Goal: Information Seeking & Learning: Learn about a topic

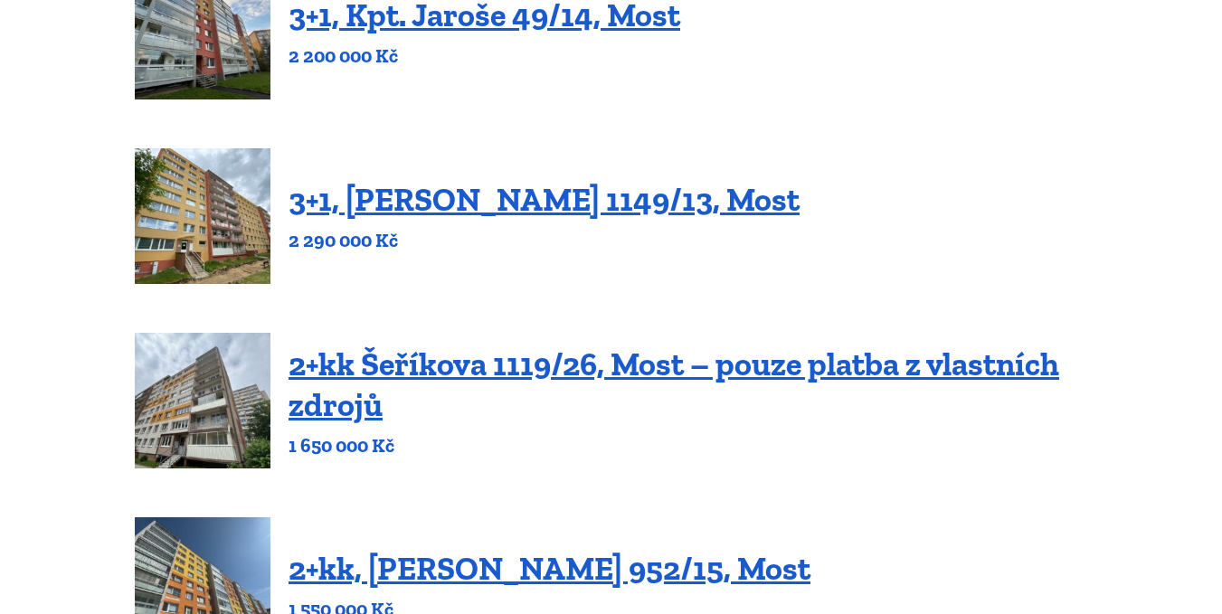
scroll to position [543, 0]
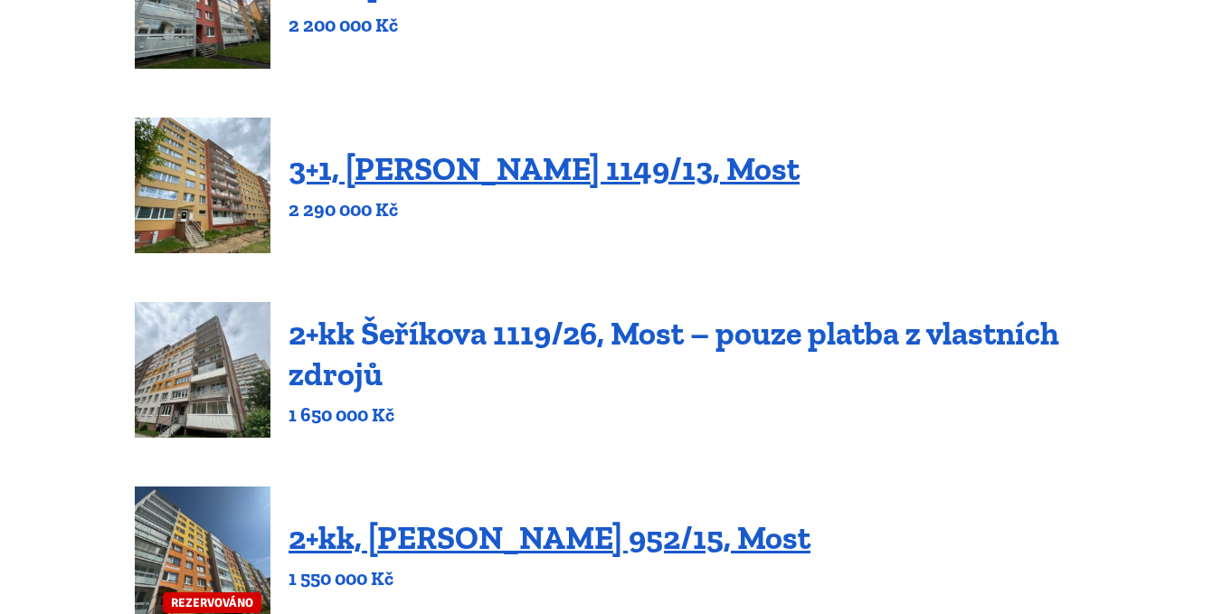
click at [347, 328] on link "2+kk Šeříkova 1119/26, Most – pouze platba z vlastních zdrojů" at bounding box center [674, 354] width 771 height 80
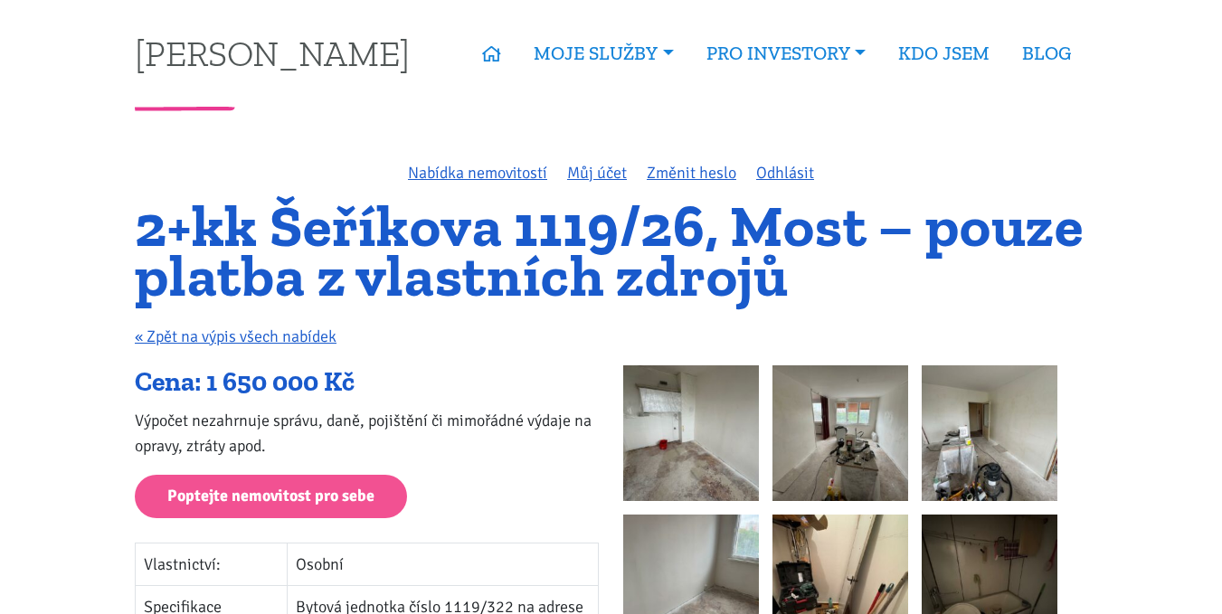
scroll to position [271, 0]
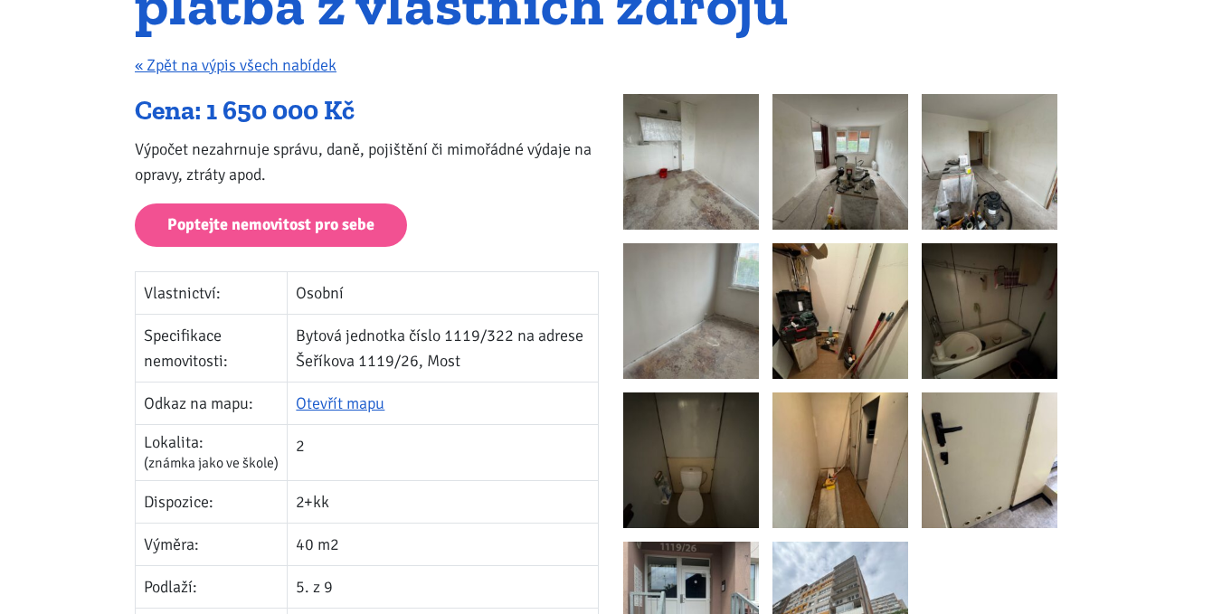
click at [670, 175] on img at bounding box center [691, 162] width 136 height 136
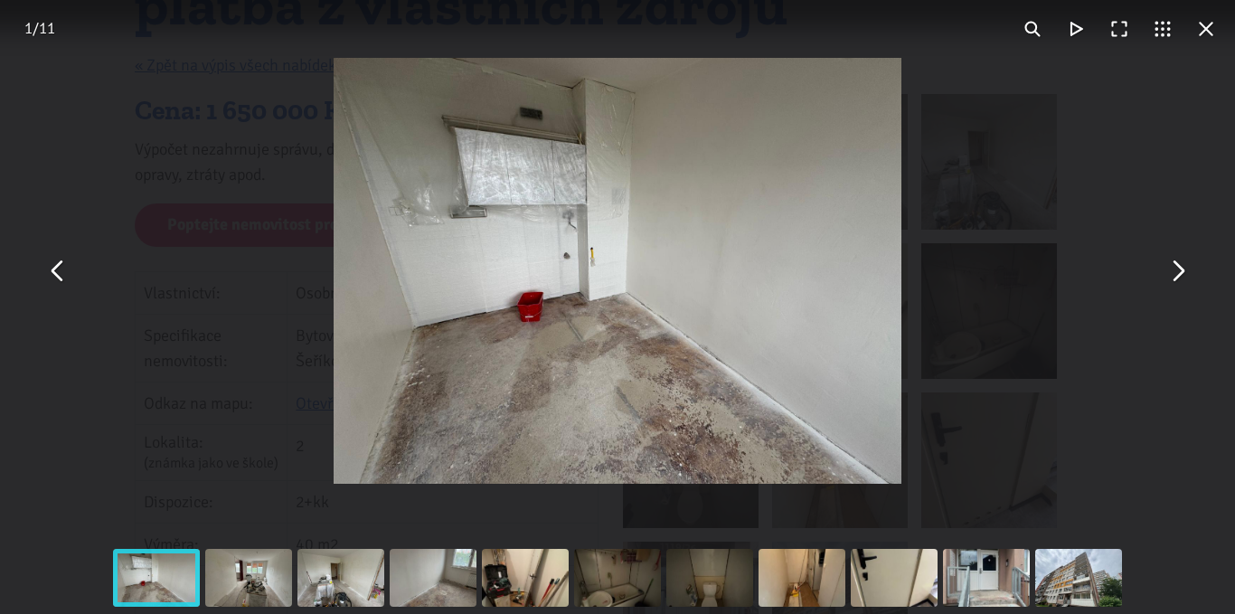
click at [1166, 282] on button "You can close this modal content with the ESC key" at bounding box center [1177, 271] width 43 height 43
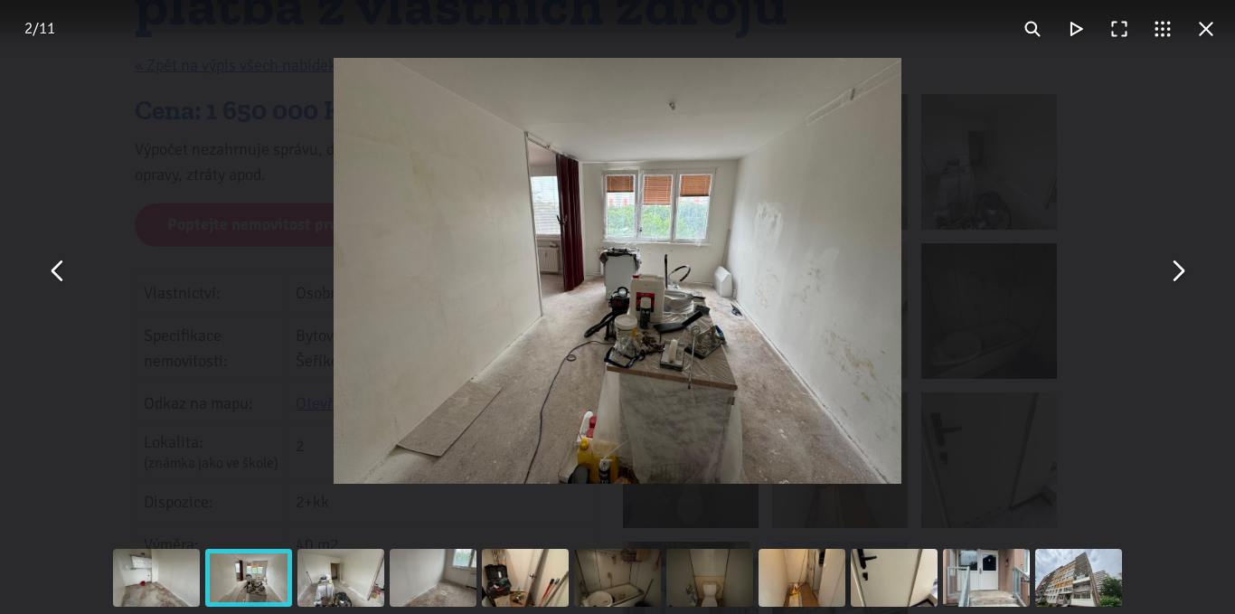
click at [1166, 282] on button "You can close this modal content with the ESC key" at bounding box center [1177, 271] width 43 height 43
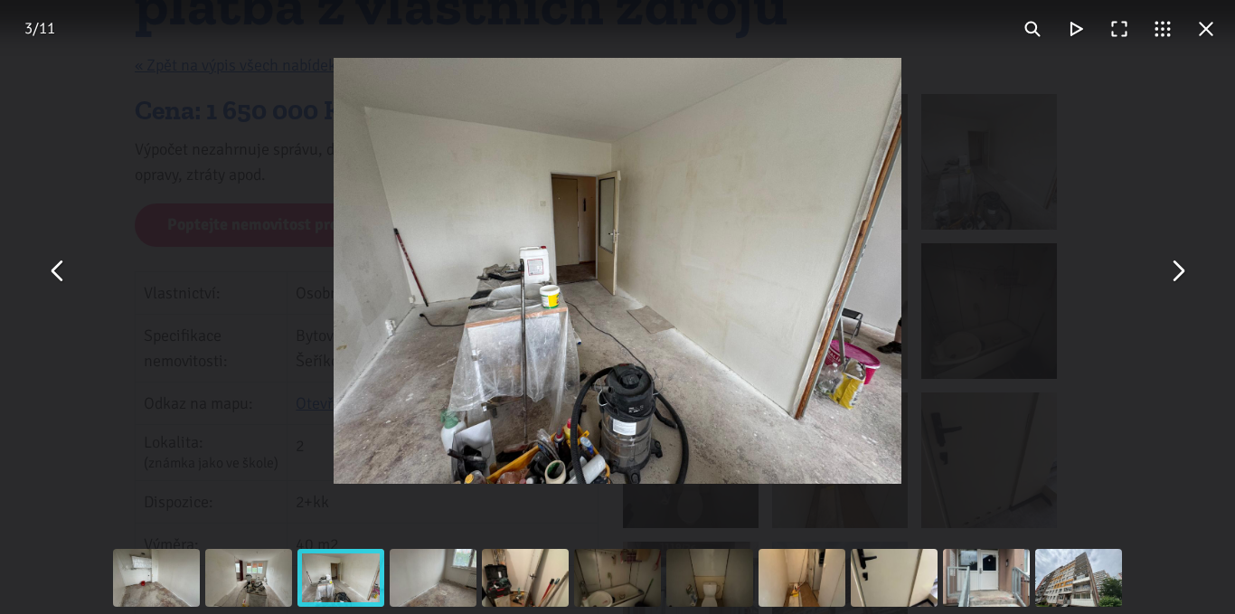
click at [1165, 282] on button "You can close this modal content with the ESC key" at bounding box center [1177, 271] width 43 height 43
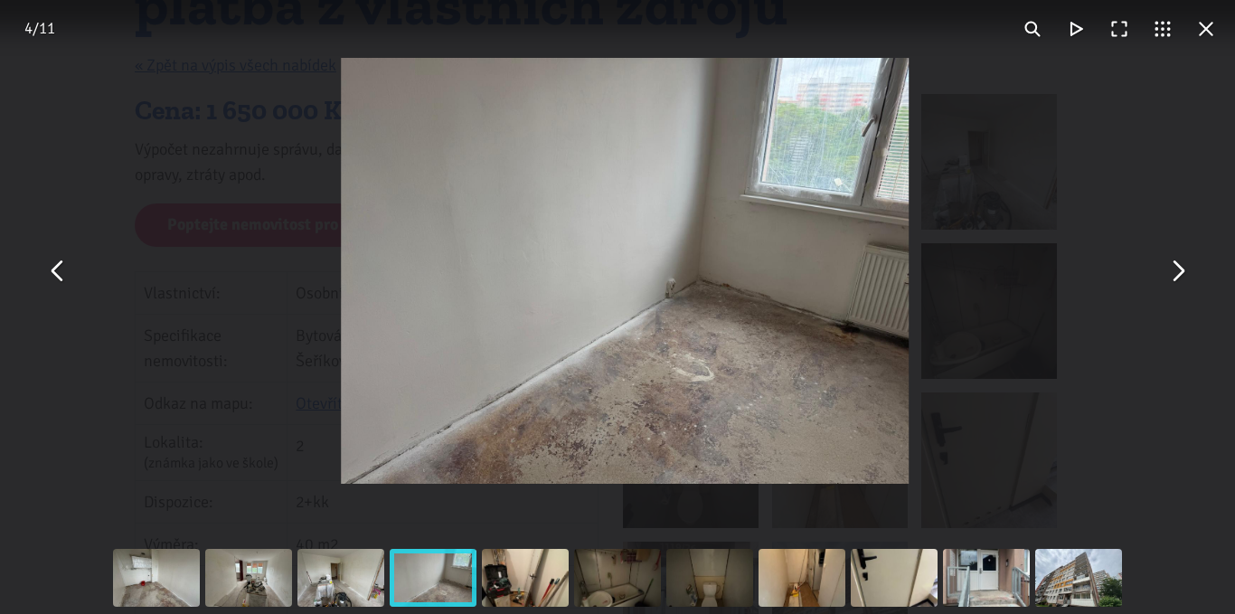
click at [1163, 282] on button "You can close this modal content with the ESC key" at bounding box center [1177, 271] width 43 height 43
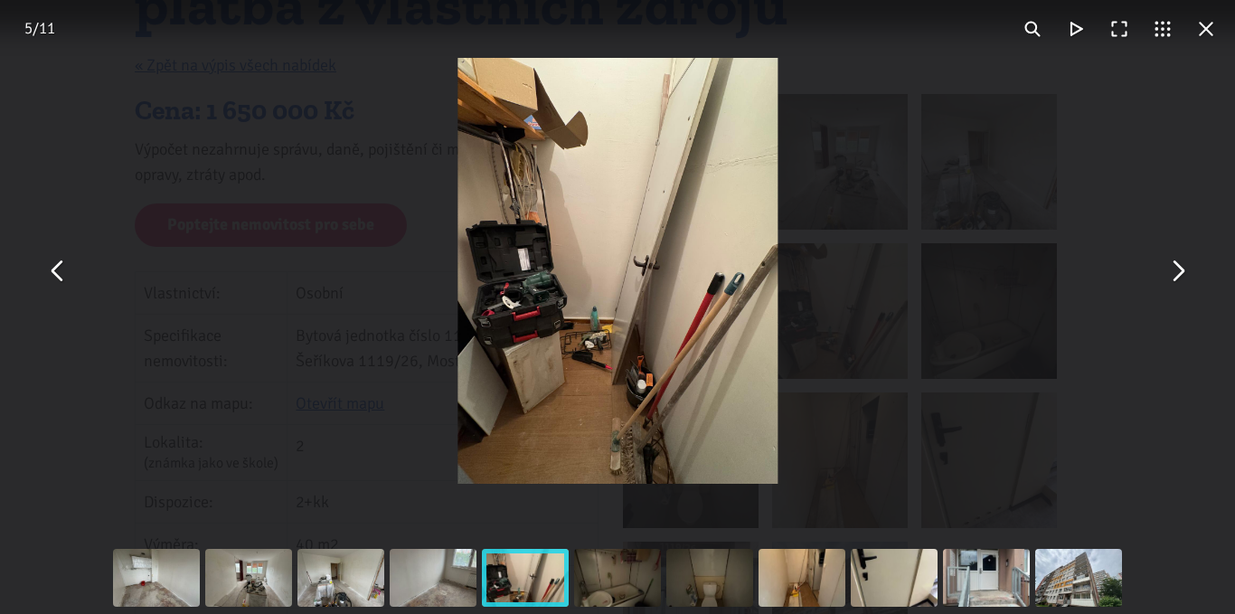
click at [1163, 282] on button "You can close this modal content with the ESC key" at bounding box center [1177, 271] width 43 height 43
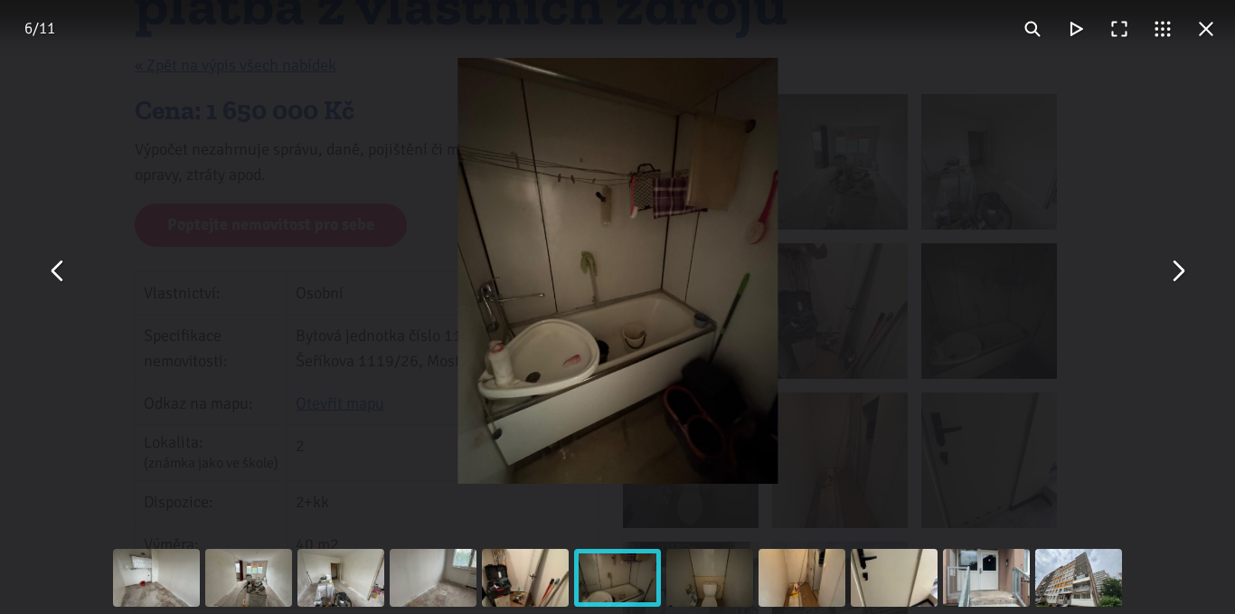
click at [1163, 282] on button "You can close this modal content with the ESC key" at bounding box center [1177, 271] width 43 height 43
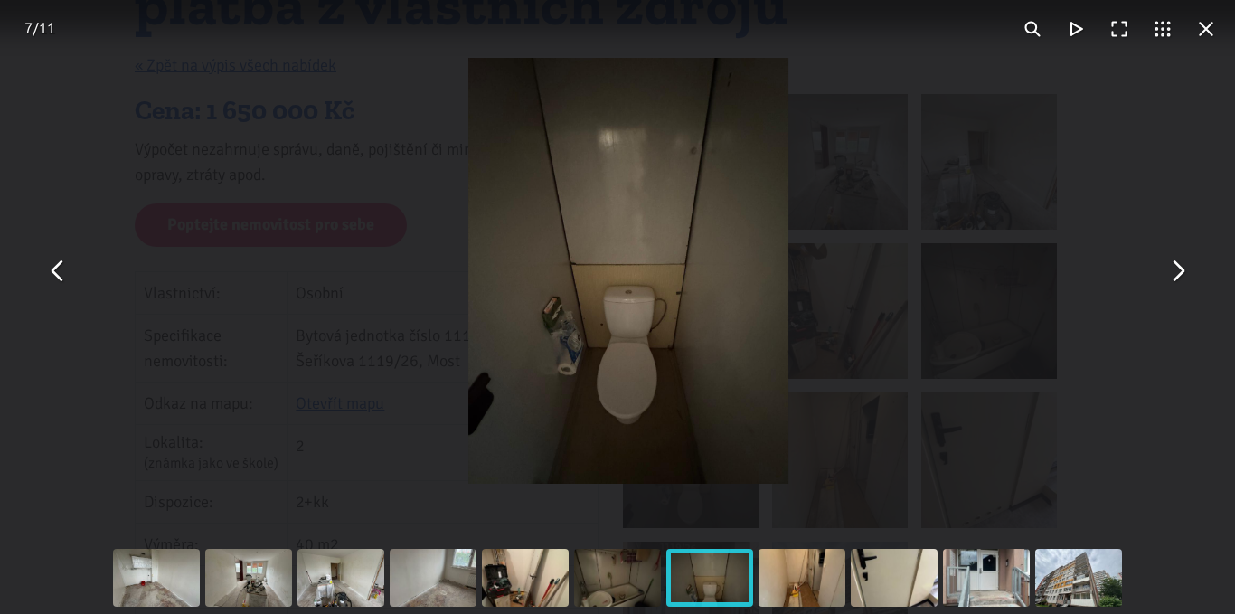
click at [1163, 282] on button "You can close this modal content with the ESC key" at bounding box center [1177, 271] width 43 height 43
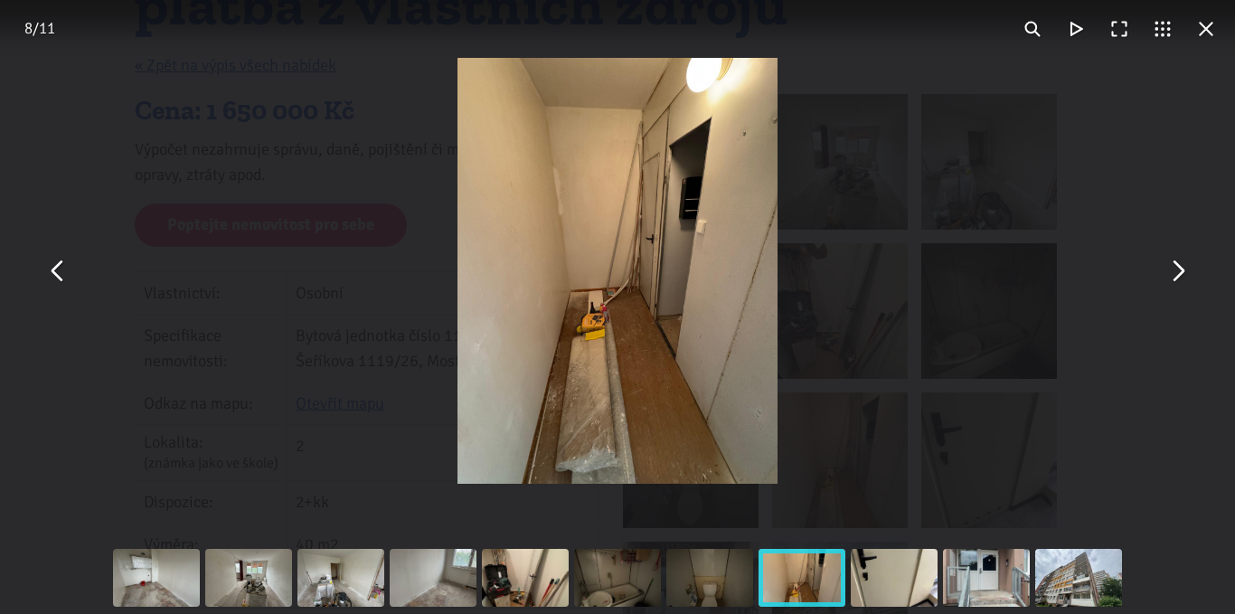
click at [1166, 275] on button "You can close this modal content with the ESC key" at bounding box center [1177, 271] width 43 height 43
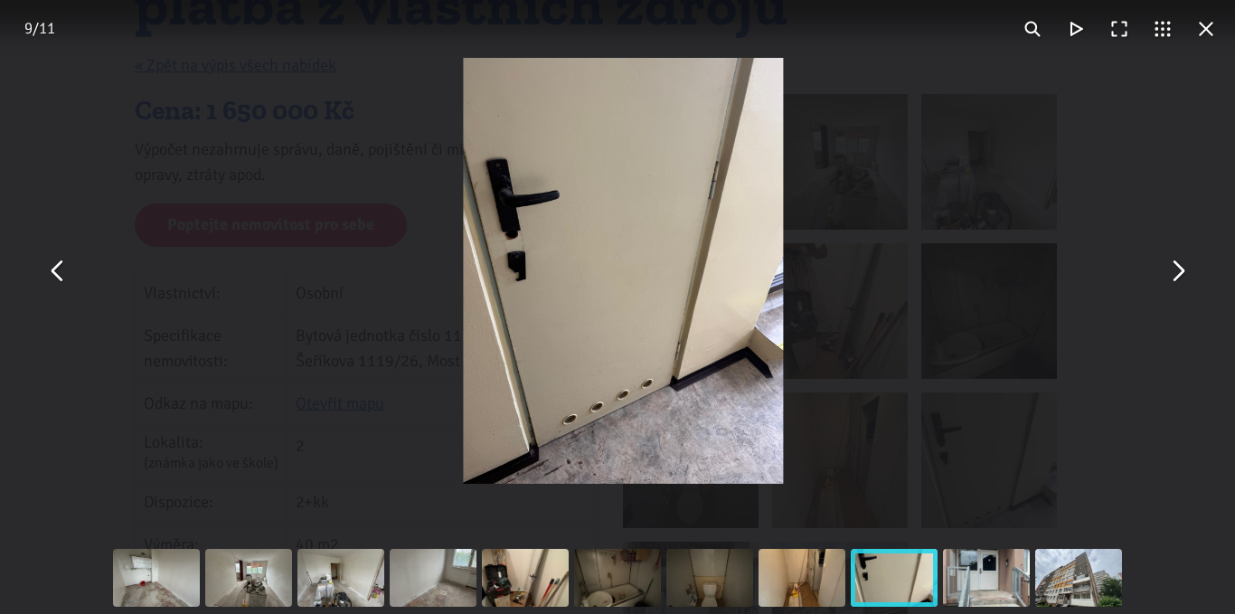
click at [1166, 275] on button "You can close this modal content with the ESC key" at bounding box center [1177, 271] width 43 height 43
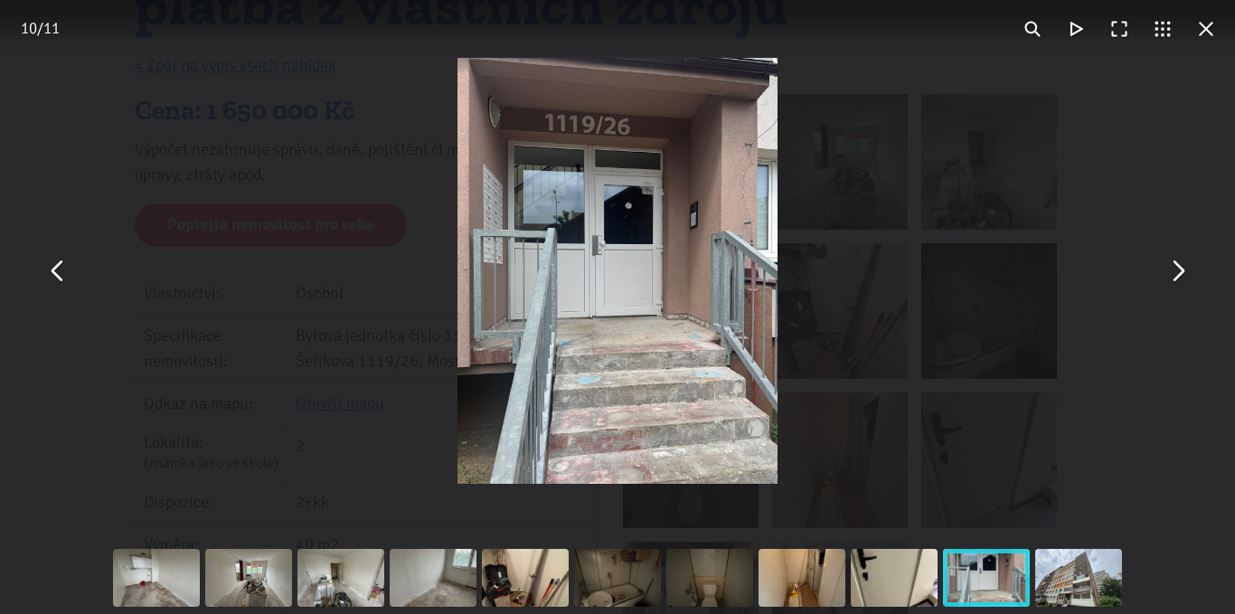
click at [1202, 31] on button "You can close this modal content with the ESC key" at bounding box center [1206, 28] width 43 height 43
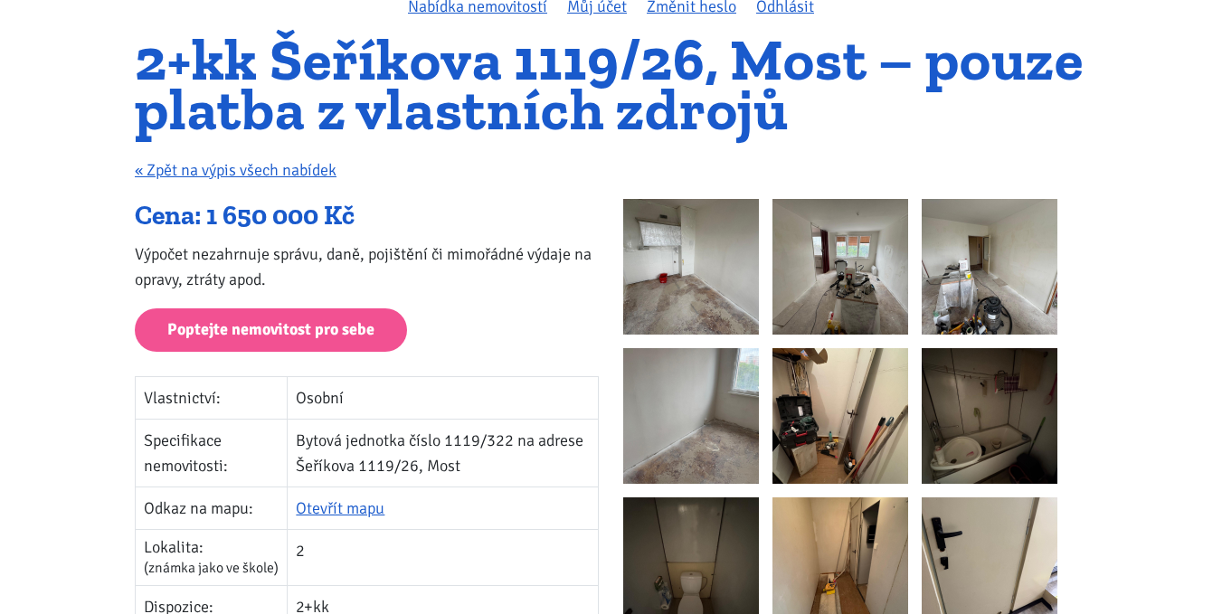
scroll to position [0, 0]
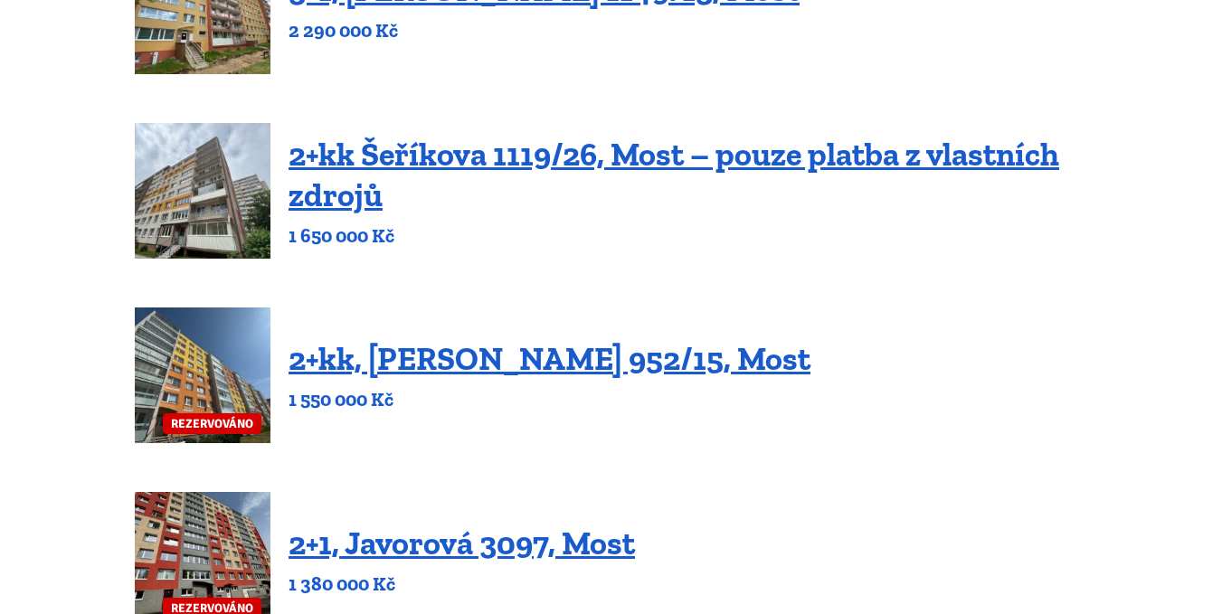
scroll to position [724, 0]
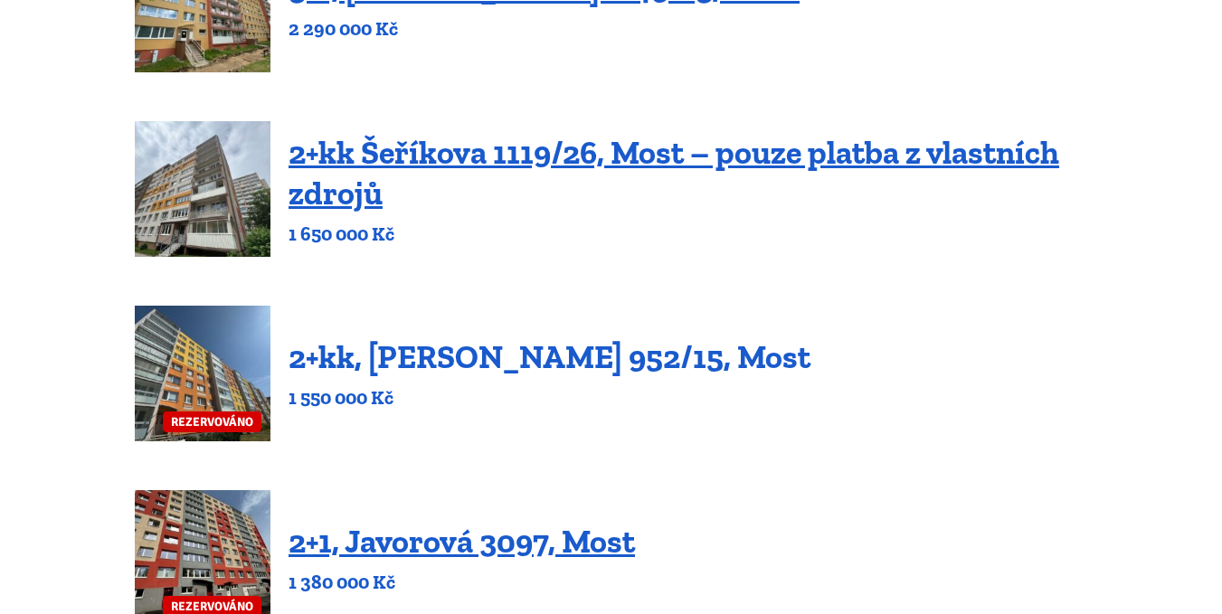
click at [459, 362] on link "2+kk, [PERSON_NAME] 952/15, Most" at bounding box center [550, 356] width 522 height 39
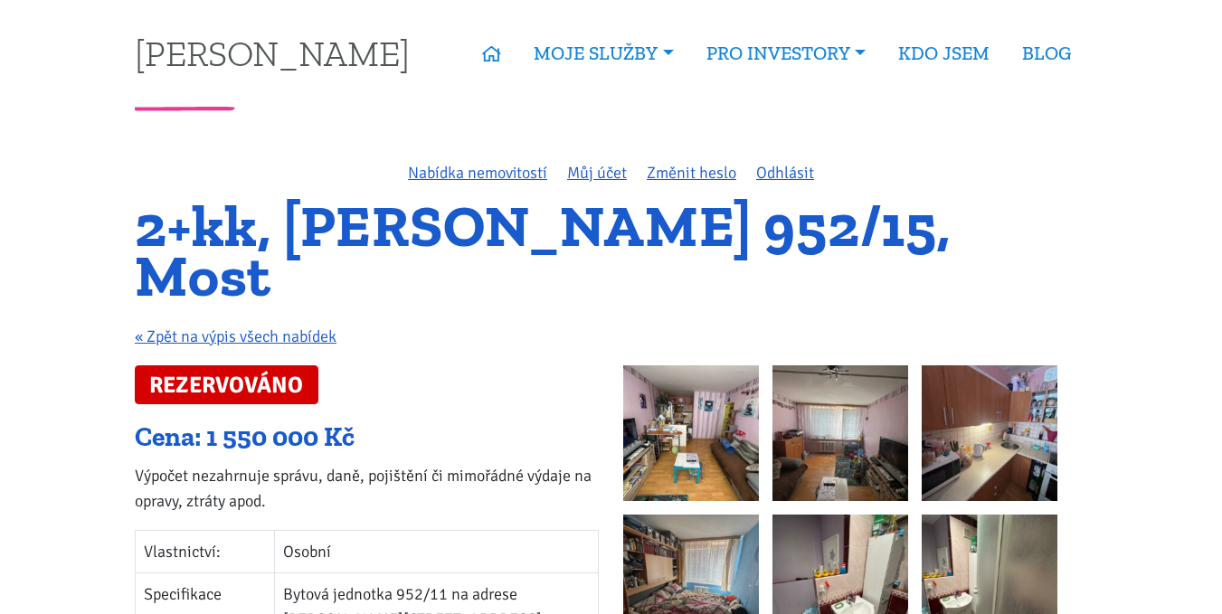
click at [680, 391] on img at bounding box center [691, 433] width 136 height 136
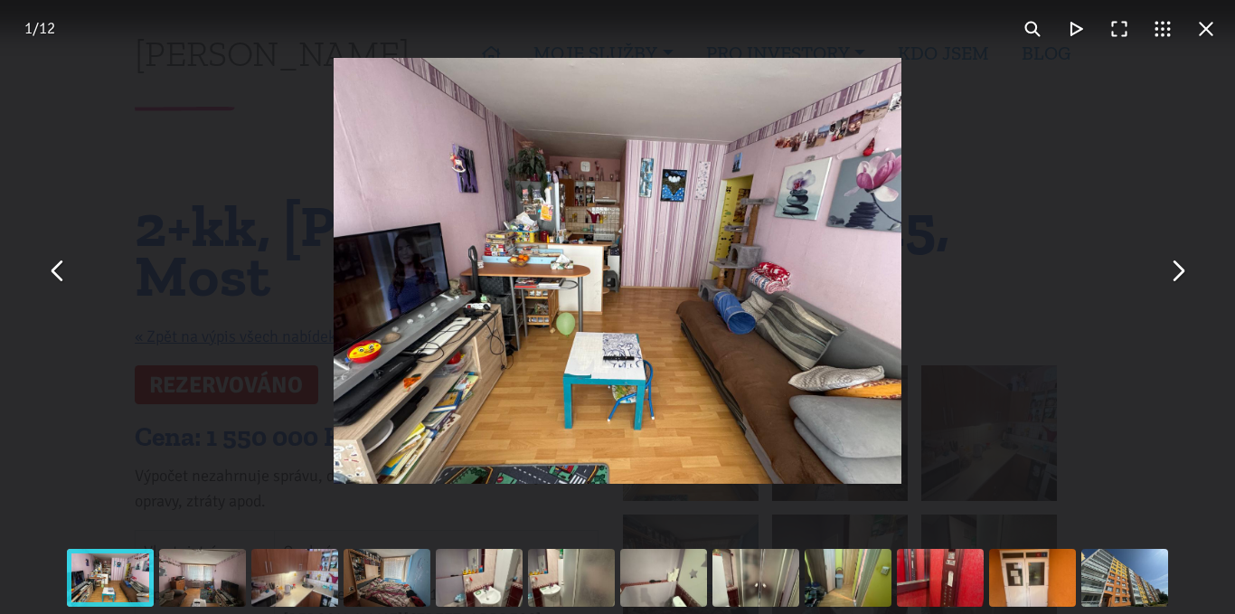
click at [1178, 270] on button "You can close this modal content with the ESC key" at bounding box center [1177, 271] width 43 height 43
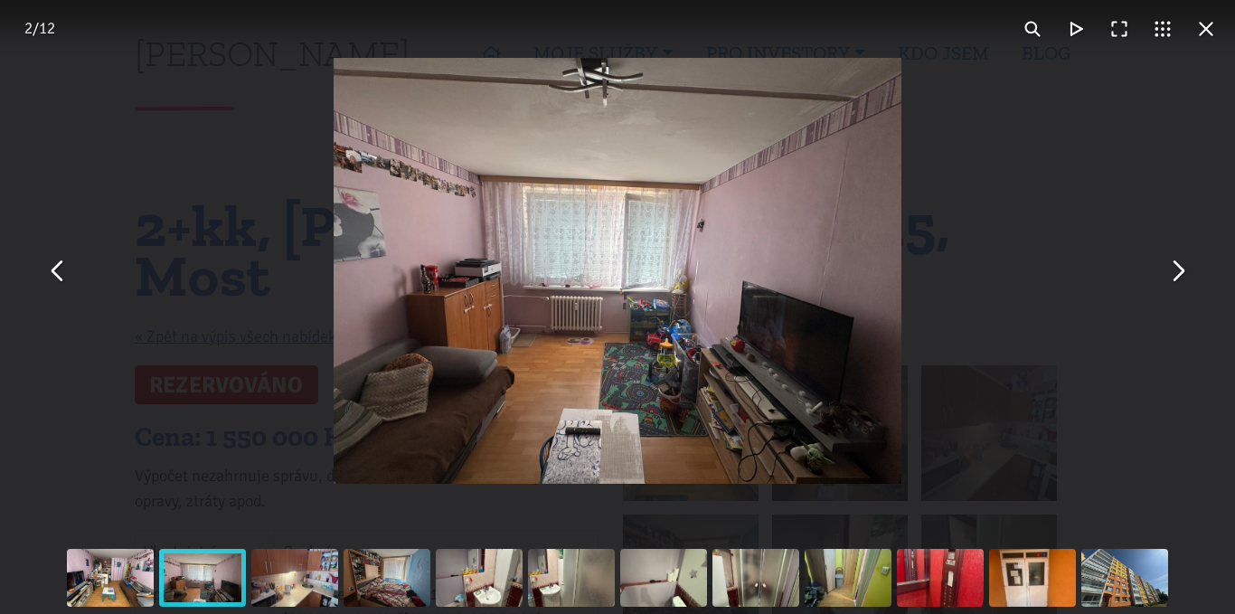
click at [1178, 270] on button "You can close this modal content with the ESC key" at bounding box center [1177, 271] width 43 height 43
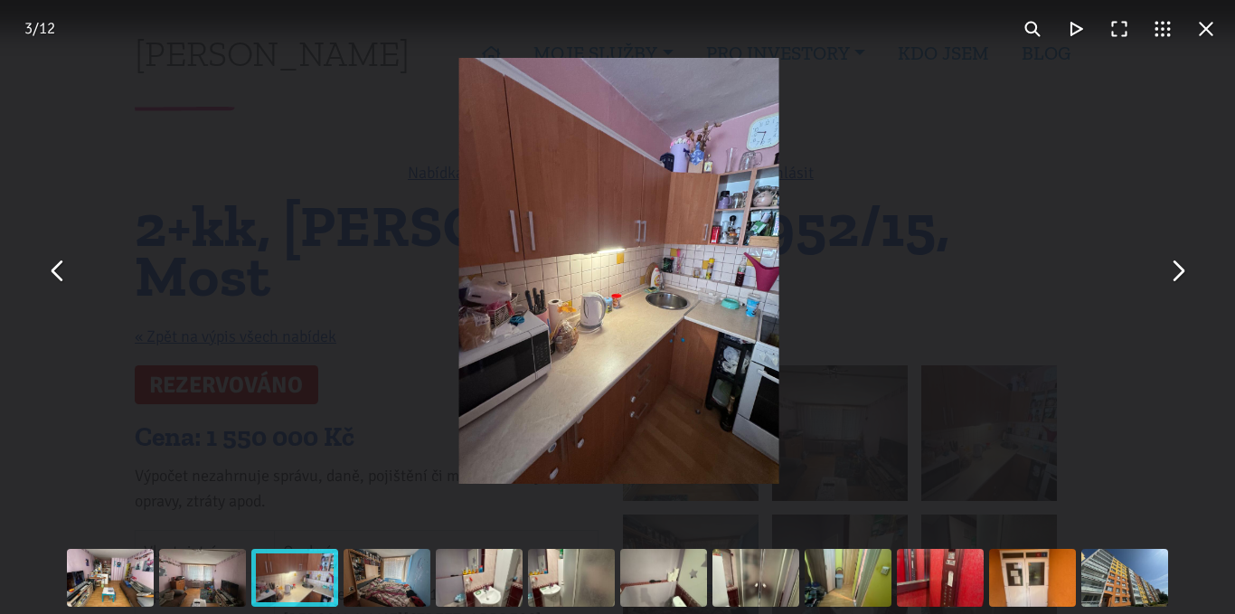
click at [1178, 270] on button "You can close this modal content with the ESC key" at bounding box center [1177, 271] width 43 height 43
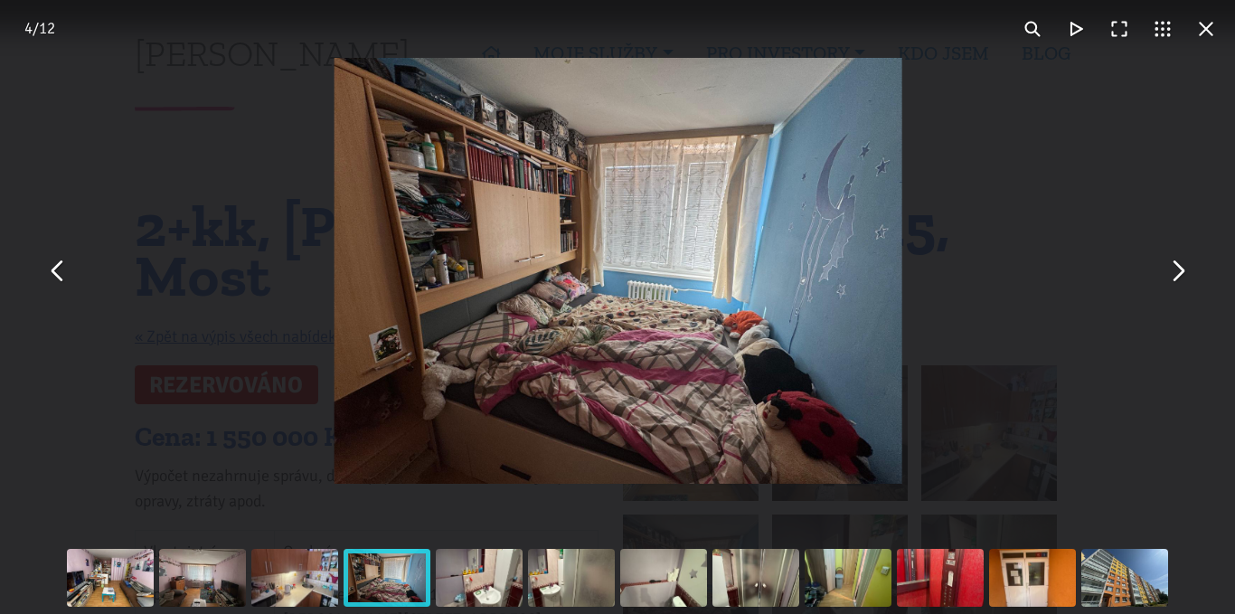
click at [1178, 270] on button "You can close this modal content with the ESC key" at bounding box center [1177, 271] width 43 height 43
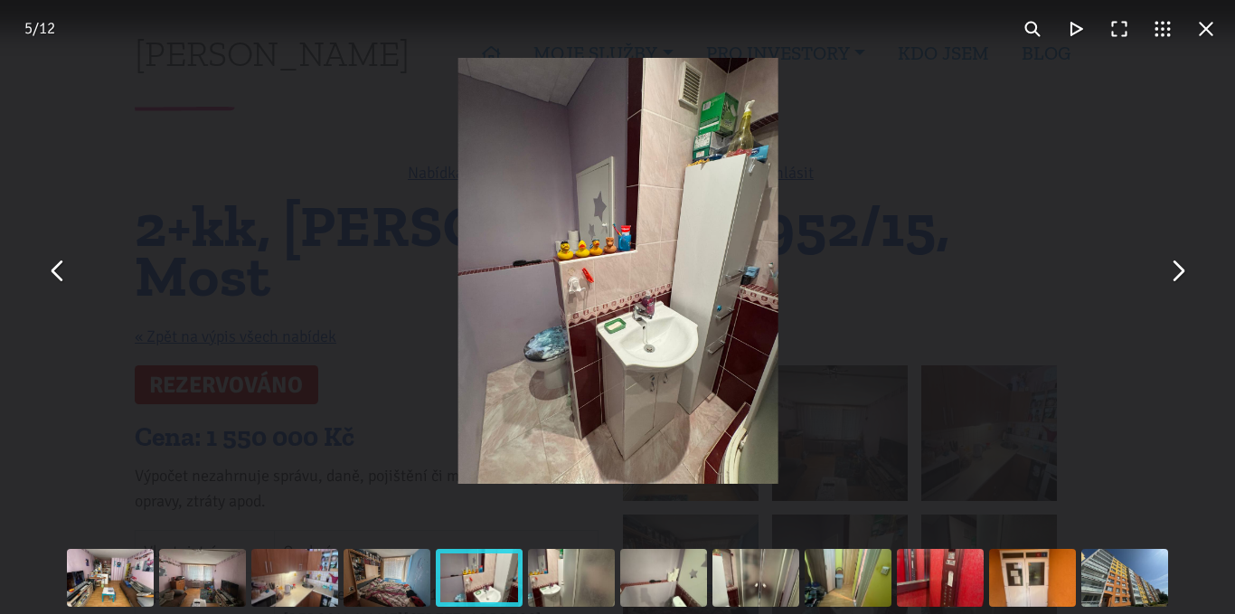
click at [1178, 270] on button "You can close this modal content with the ESC key" at bounding box center [1177, 271] width 43 height 43
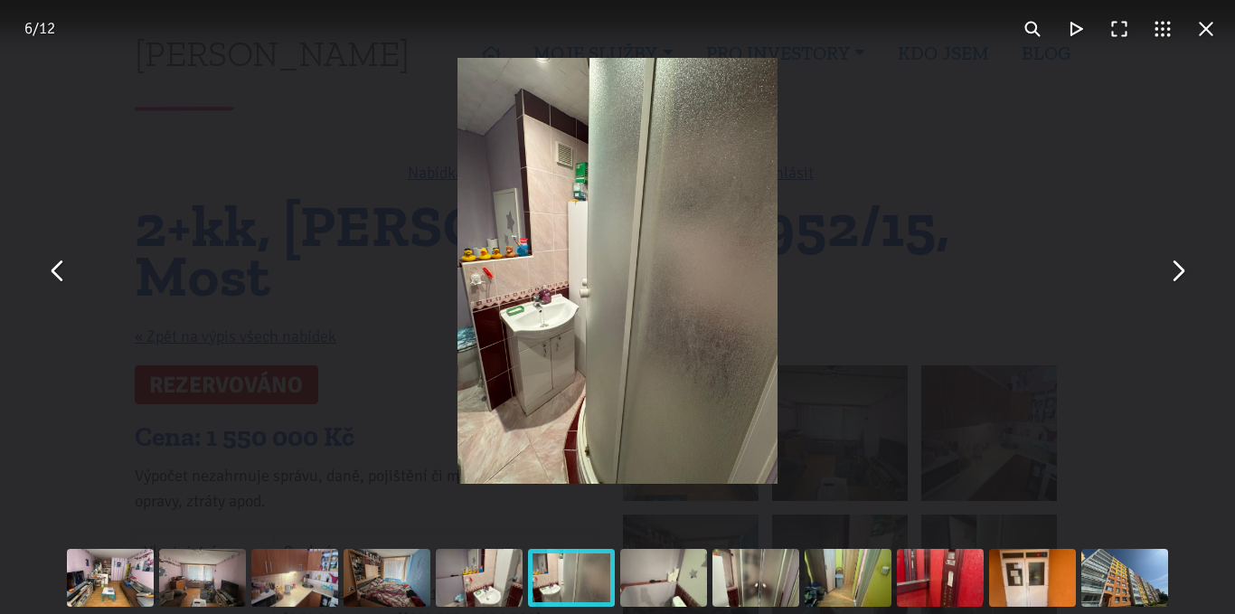
click at [1178, 269] on button "You can close this modal content with the ESC key" at bounding box center [1177, 271] width 43 height 43
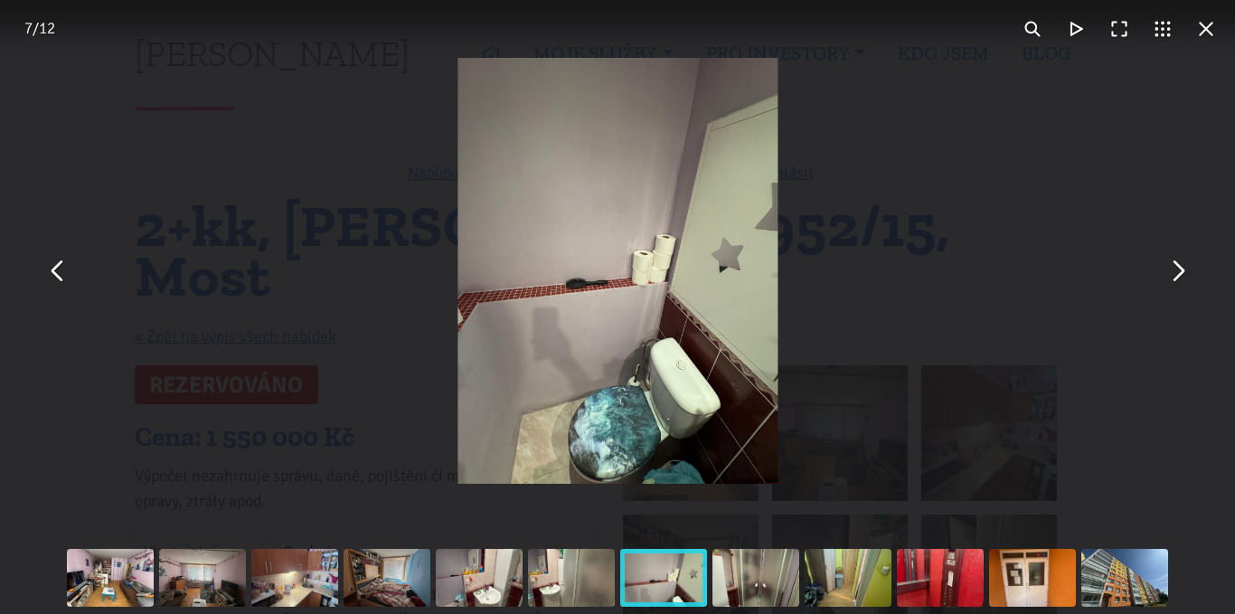
click at [1178, 269] on button "You can close this modal content with the ESC key" at bounding box center [1177, 271] width 43 height 43
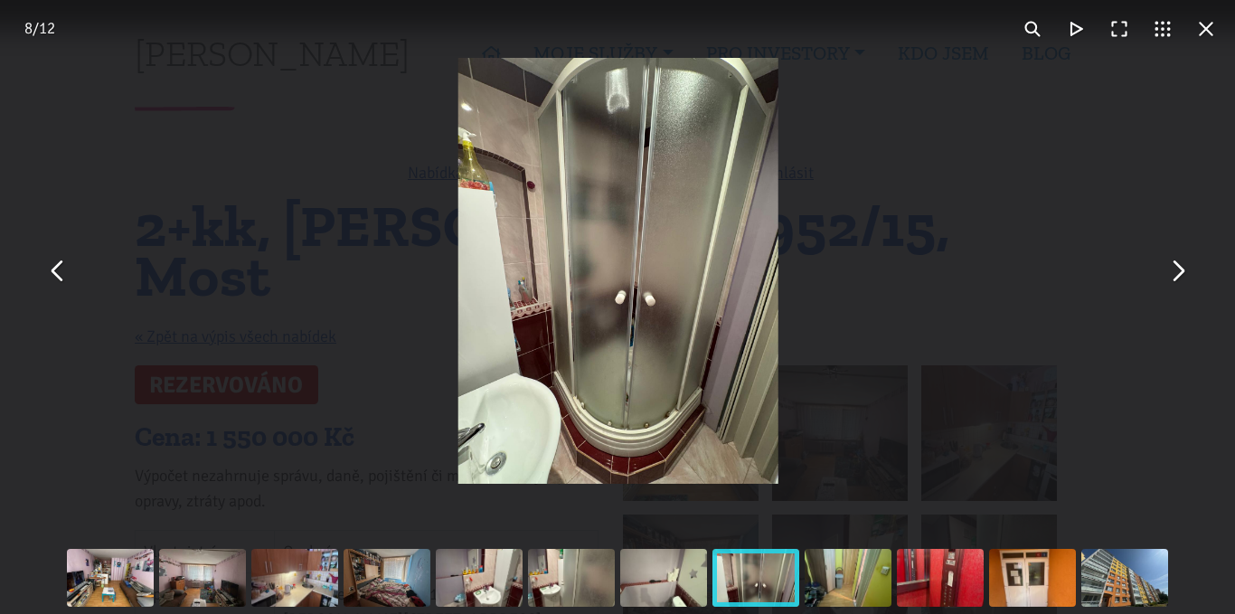
click at [1178, 269] on button "You can close this modal content with the ESC key" at bounding box center [1177, 271] width 43 height 43
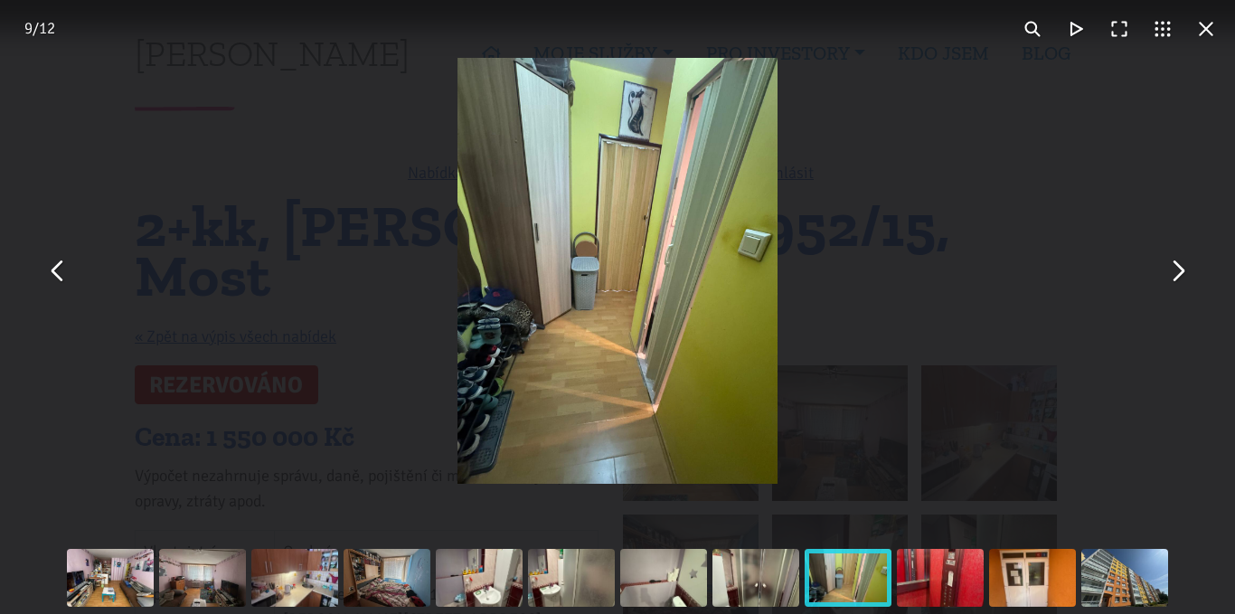
click at [1178, 269] on button "You can close this modal content with the ESC key" at bounding box center [1177, 271] width 43 height 43
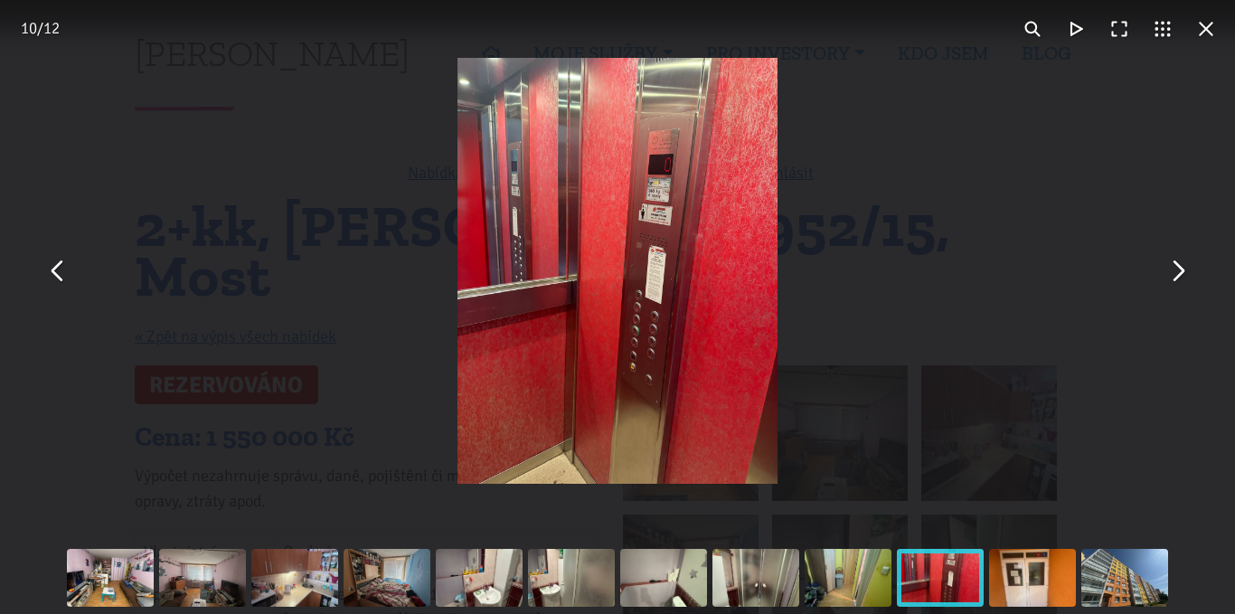
click at [1177, 269] on button "You can close this modal content with the ESC key" at bounding box center [1177, 271] width 43 height 43
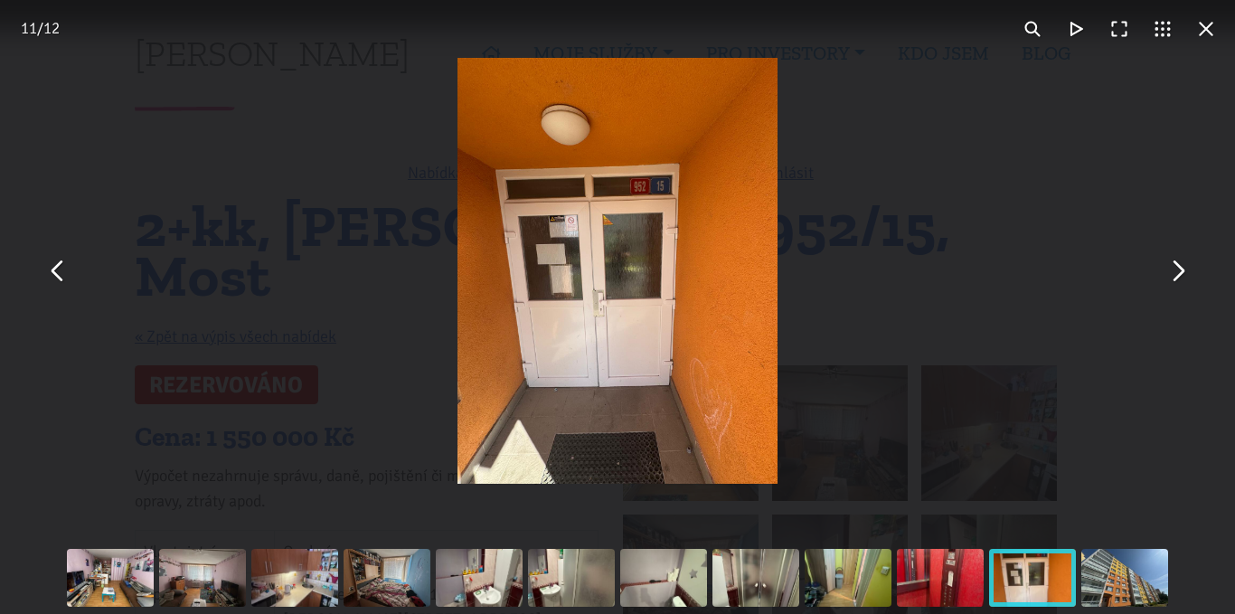
click at [1207, 32] on button "You can close this modal content with the ESC key" at bounding box center [1206, 28] width 43 height 43
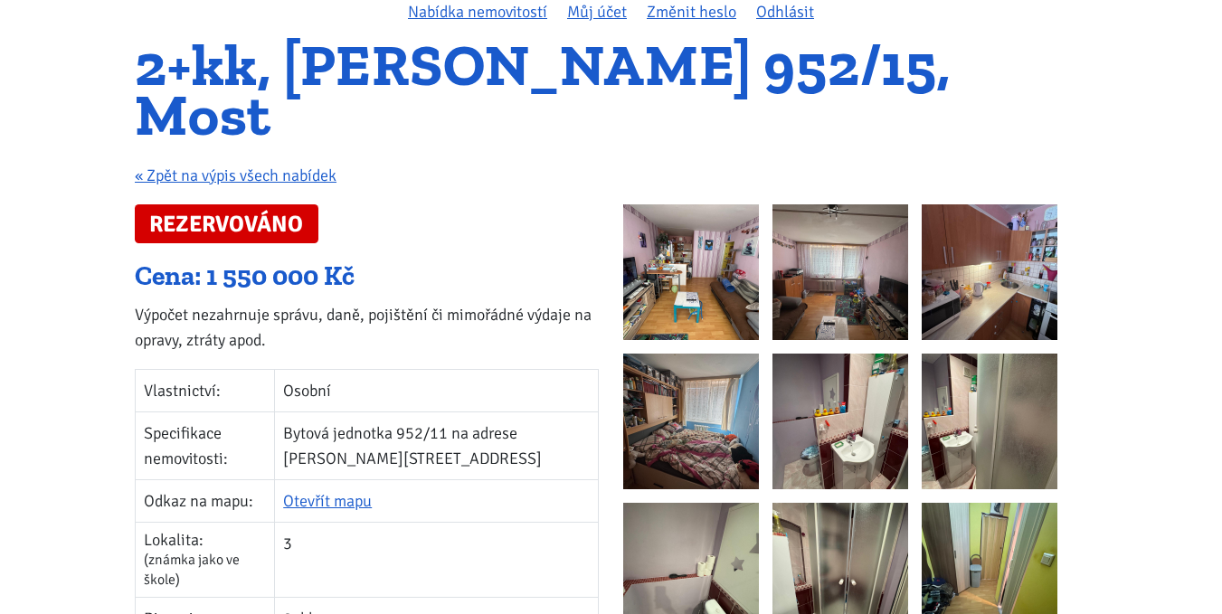
scroll to position [181, 0]
